Goal: Navigation & Orientation: Understand site structure

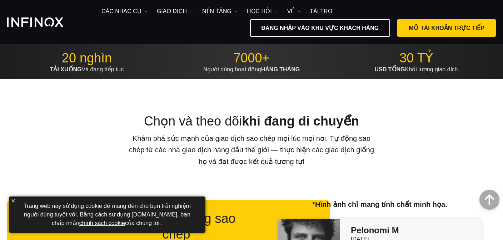
scroll to position [250, 0]
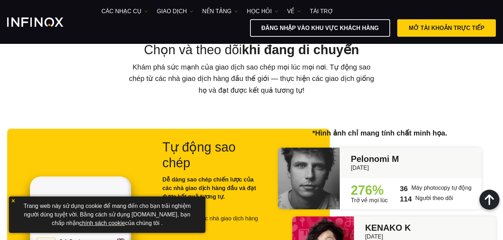
click at [96, 227] on p "Trang web này sử dụng cookie để mang đến cho bạn trải nghiệm người dùng tuyệt v…" at bounding box center [106, 214] width 189 height 29
click at [96, 223] on font "chính sách cookie" at bounding box center [102, 223] width 46 height 6
click at [13, 199] on img at bounding box center [13, 200] width 5 height 5
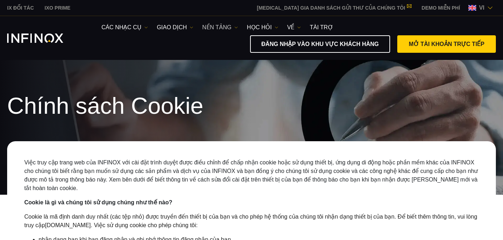
click at [230, 26] on font "NỀN TẢNG" at bounding box center [216, 27] width 29 height 6
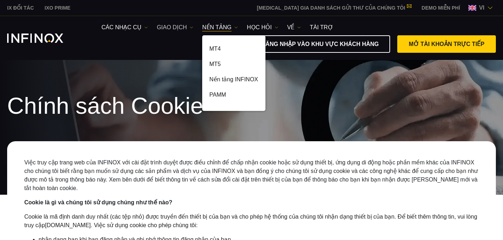
click at [182, 26] on font "GIAO DỊCH" at bounding box center [172, 27] width 30 height 6
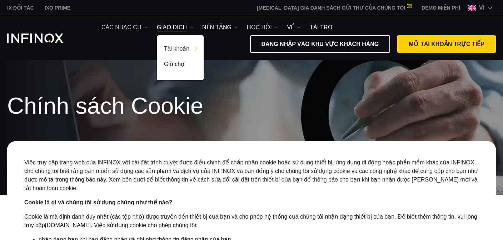
click at [119, 29] on font "Các nhạc cụ" at bounding box center [121, 27] width 40 height 6
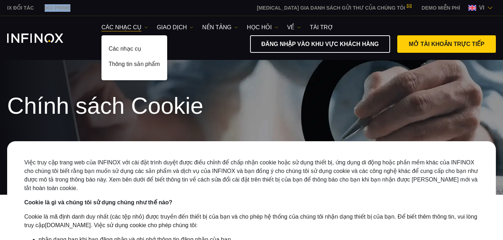
drag, startPoint x: 76, startPoint y: 10, endPoint x: 44, endPoint y: 10, distance: 31.8
click at [44, 10] on div "IX ĐỐI TÁC IXO PRIME [MEDICAL_DATA] GIA DANH SÁCH GỬI THƯ CỦA CHÚNG TÔI Không b…" at bounding box center [251, 8] width 488 height 16
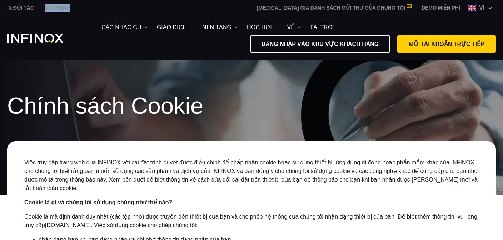
copy font "IXO PRIME"
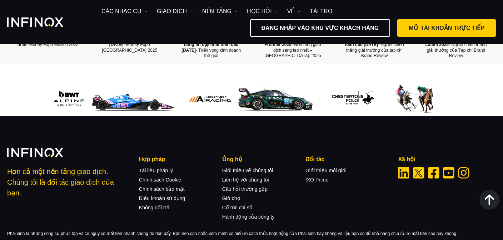
scroll to position [535, 0]
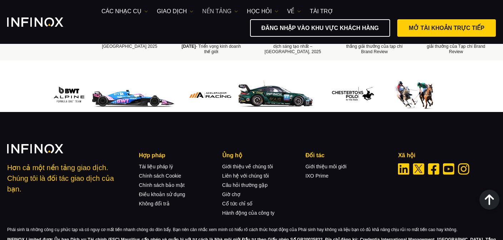
click at [218, 11] on font "NỀN TẢNG" at bounding box center [216, 11] width 29 height 6
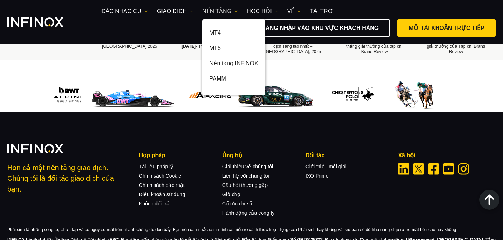
scroll to position [0, 0]
click at [181, 8] on font "GIAO DỊCH" at bounding box center [172, 11] width 30 height 6
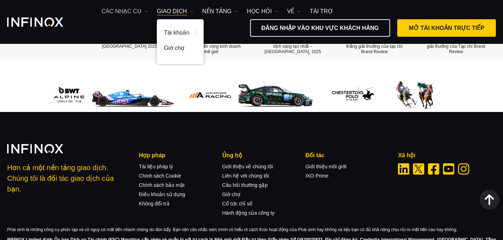
click at [127, 11] on font "Các nhạc cụ" at bounding box center [121, 11] width 40 height 6
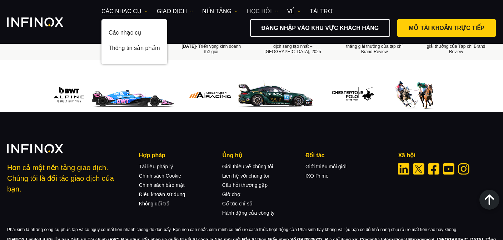
click at [274, 8] on link "Học hỏi" at bounding box center [262, 11] width 31 height 9
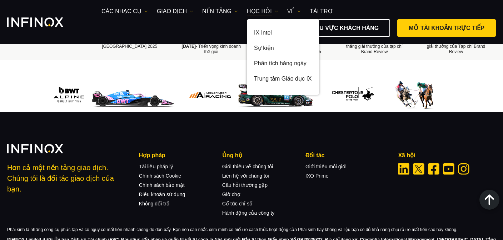
click at [295, 14] on link "VỀ" at bounding box center [294, 11] width 14 height 9
